Goal: Transaction & Acquisition: Purchase product/service

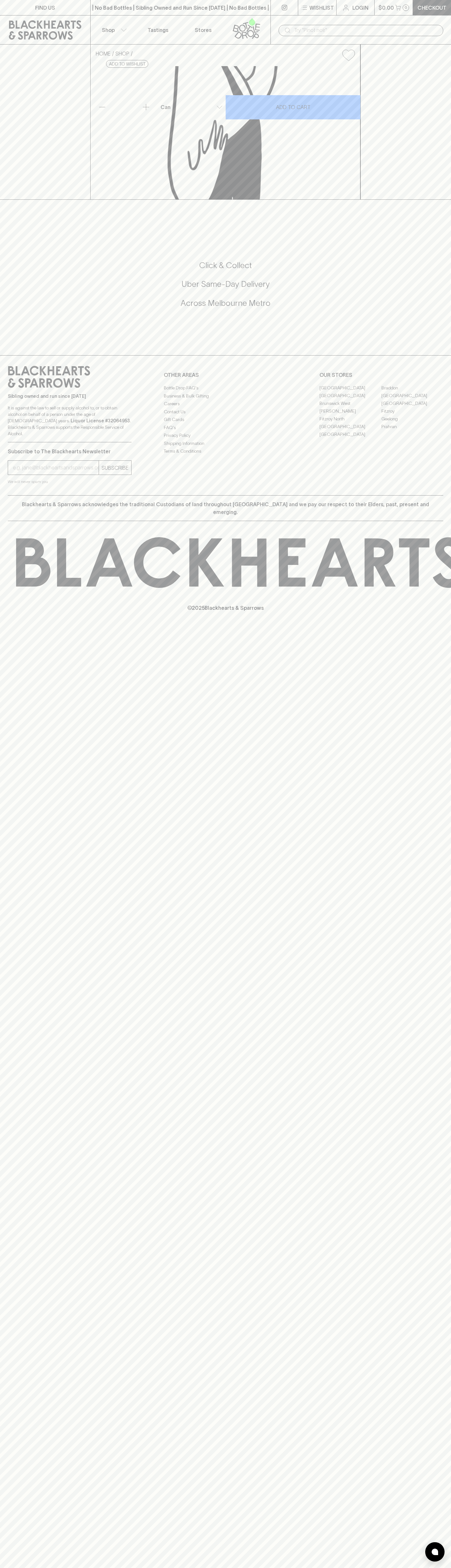
click at [388, 4] on p "$0.00" at bounding box center [386, 7] width 16 height 8
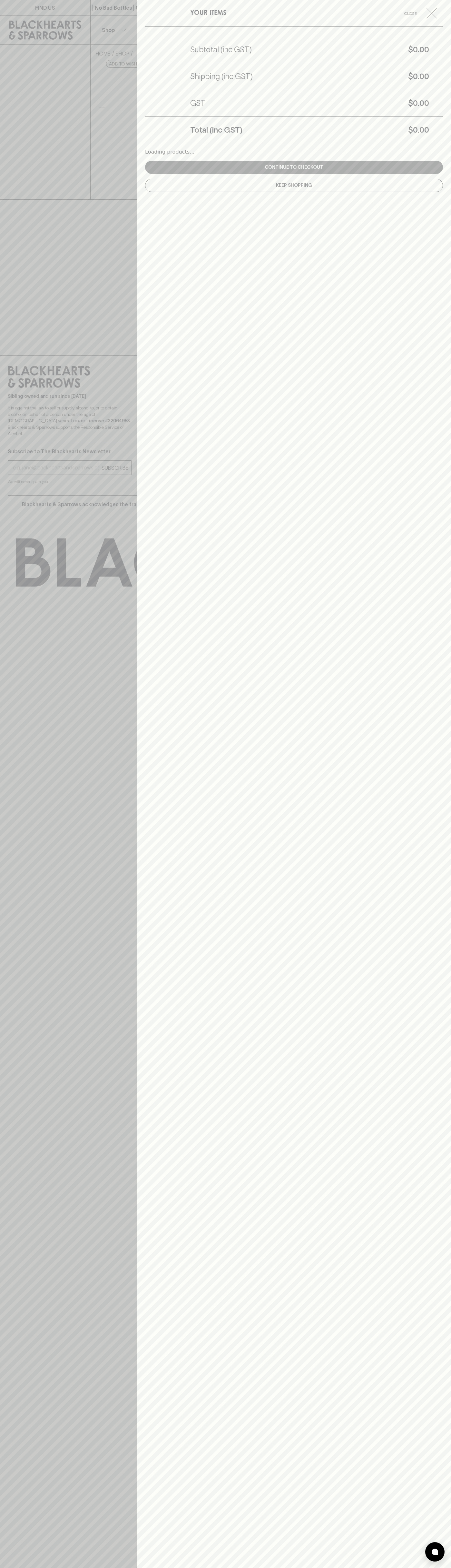
click at [450, 1282] on div "YOUR ITEMS Close Subtotal (inc GST) $0.00 Shipping (inc GST) $0.00 GST $0.00 To…" at bounding box center [294, 784] width 314 height 1568
click at [320, 1567] on html "FIND US | No Bad Bottles | Sibling Owned and Run Since 2006 | No Bad Bottles | …" at bounding box center [225, 784] width 451 height 1568
click at [10, 1116] on div at bounding box center [225, 784] width 451 height 1568
